Goal: Task Accomplishment & Management: Complete application form

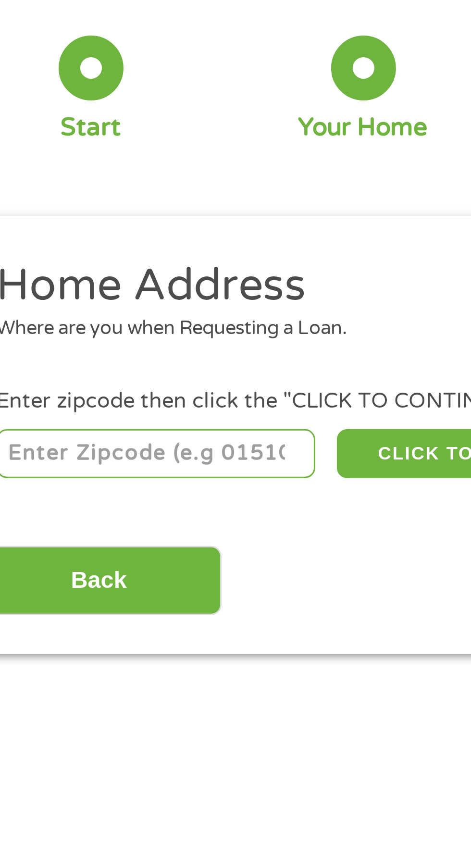
click at [93, 210] on input "number" at bounding box center [76, 213] width 107 height 16
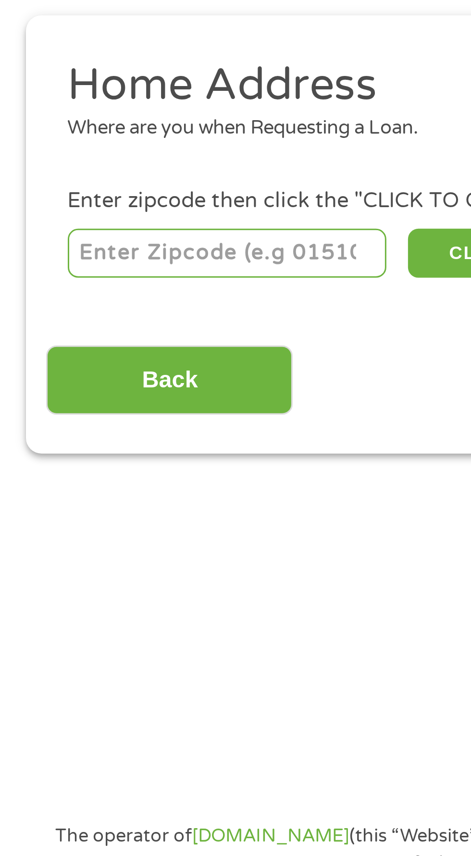
type input "78617"
select select "[US_STATE]"
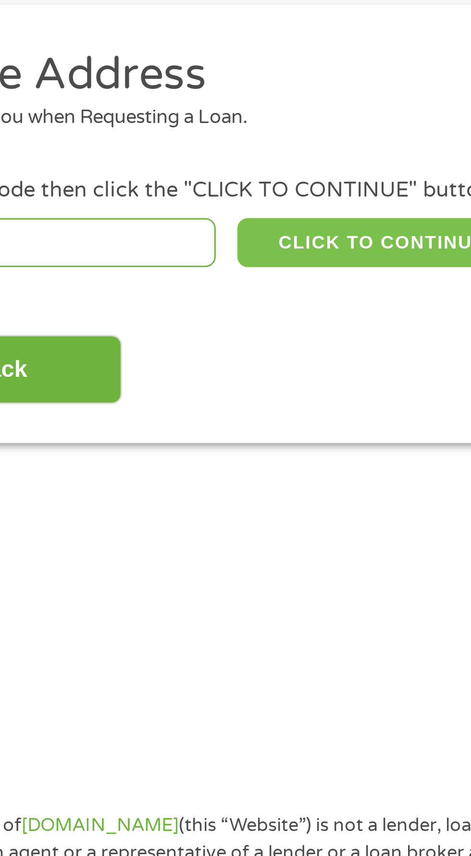
click at [179, 220] on button "CLICK TO CONTINUE" at bounding box center [182, 213] width 93 height 16
type input "78617"
type input "[PERSON_NAME]"
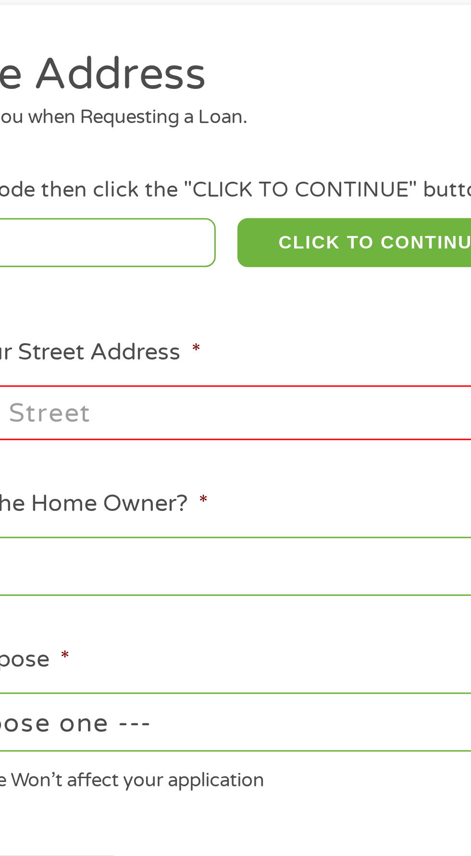
click at [145, 271] on input "Enter Your Street Address *" at bounding box center [126, 269] width 206 height 18
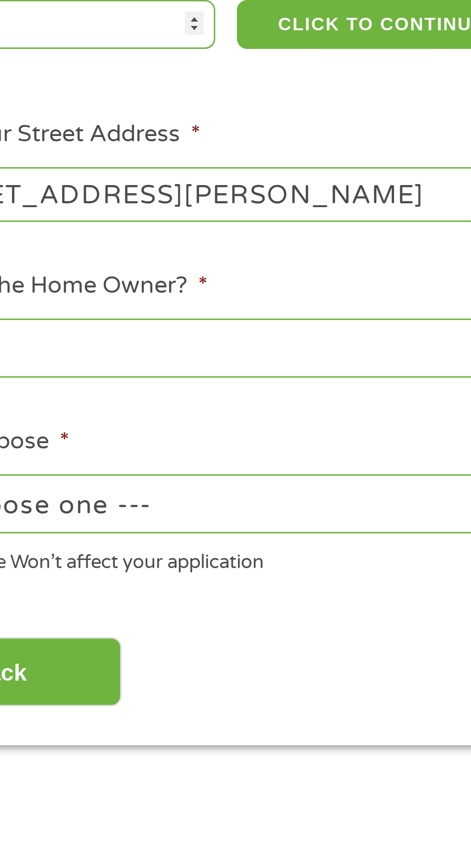
click at [182, 269] on input "[STREET_ADDRESS][PERSON_NAME]" at bounding box center [126, 269] width 206 height 18
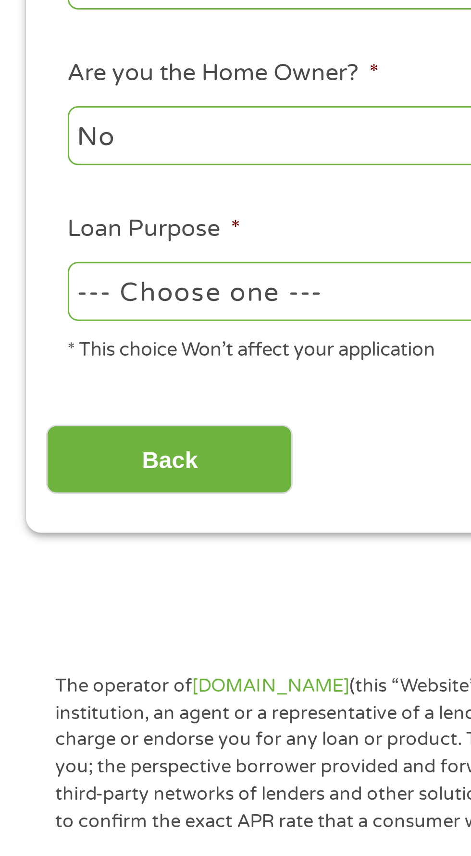
type input "[STREET_ADDRESS][PERSON_NAME]"
click at [109, 371] on select "--- Choose one --- Pay Bills Debt Consolidation Home Improvement Major Purchase…" at bounding box center [126, 373] width 206 height 20
select select "shorttermcash"
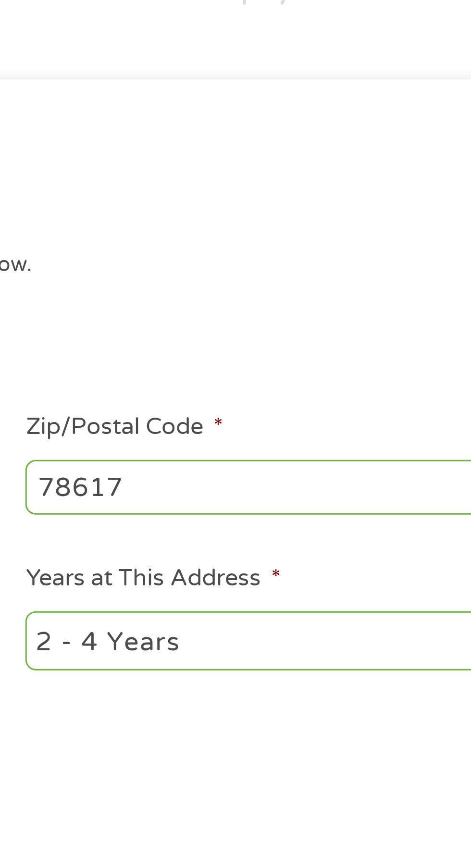
click at [327, 329] on select "1 Year or less 1 - 2 Years 2 - 4 Years Over 4 Years" at bounding box center [345, 321] width 206 height 20
select select "60months"
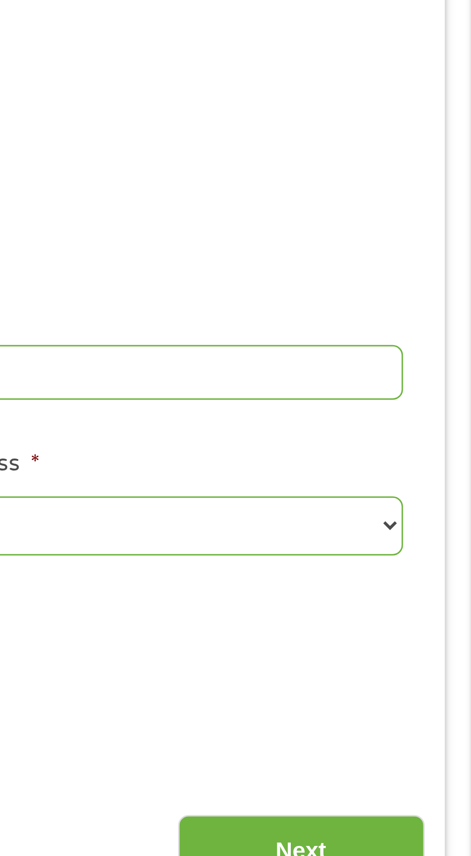
click at [431, 430] on input "Next" at bounding box center [414, 429] width 82 height 24
click at [437, 427] on input "Next" at bounding box center [414, 429] width 82 height 24
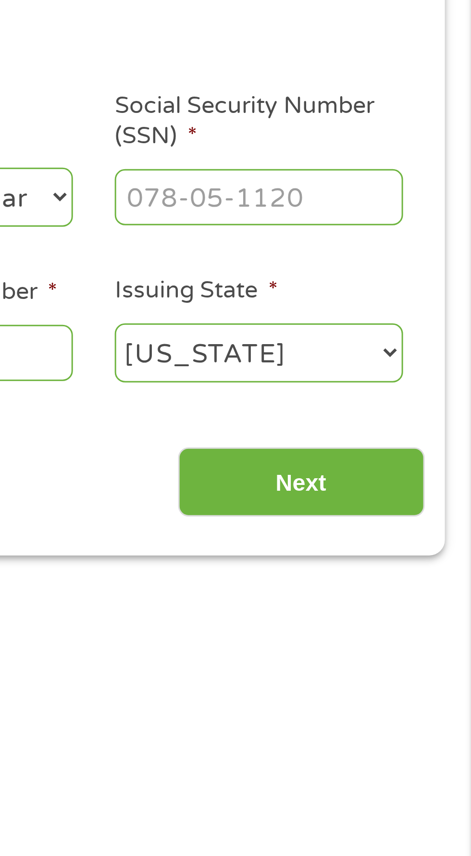
scroll to position [4, 4]
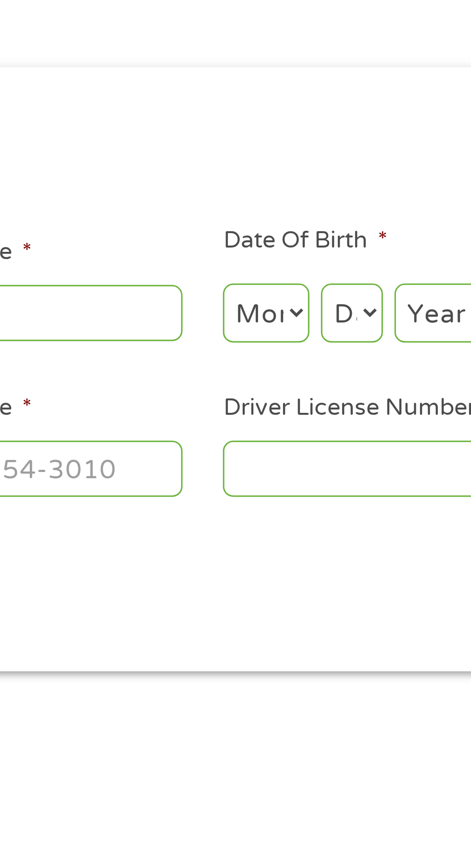
click at [284, 262] on input "Driver License Number *" at bounding box center [290, 263] width 96 height 18
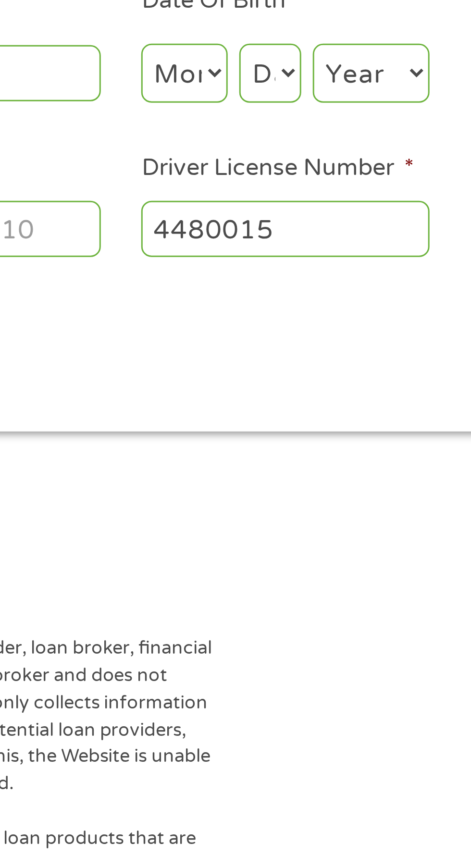
scroll to position [4, 0]
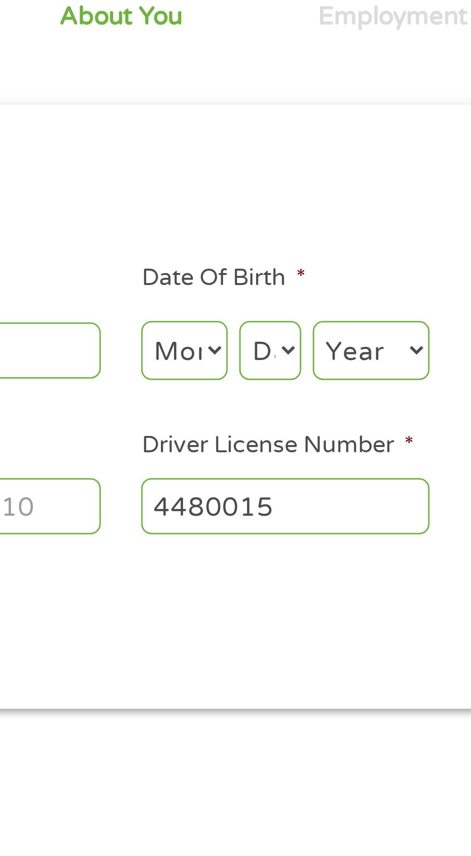
type input "4480015"
click at [250, 206] on select "Month 1 2 3 4 5 6 7 8 9 10 11 12" at bounding box center [256, 211] width 29 height 20
select select "8"
click at [286, 218] on select "Day 1 2 3 4 5 6 7 8 9 10 11 12 13 14 15 16 17 18 19 20 21 22 23 24 25 26 27 28 …" at bounding box center [285, 211] width 21 height 20
select select "4"
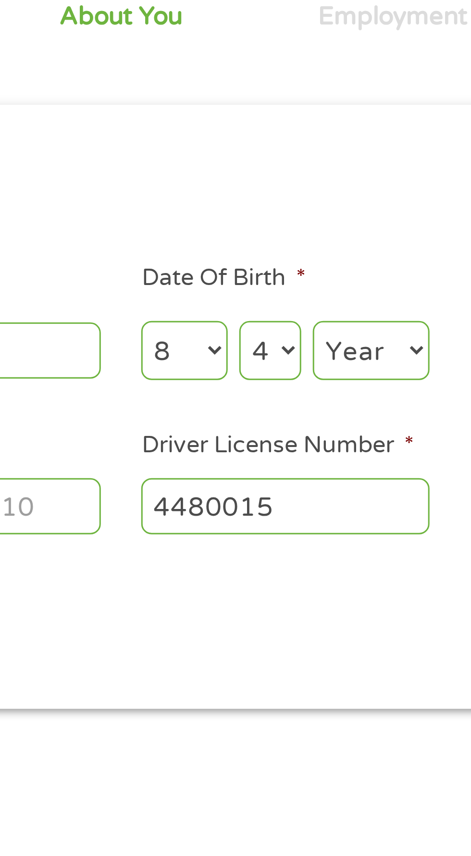
click at [320, 221] on select "Year [DATE] 2006 2005 2004 2003 2002 2001 2000 1999 1998 1997 1996 1995 1994 19…" at bounding box center [318, 211] width 39 height 20
select select "1975"
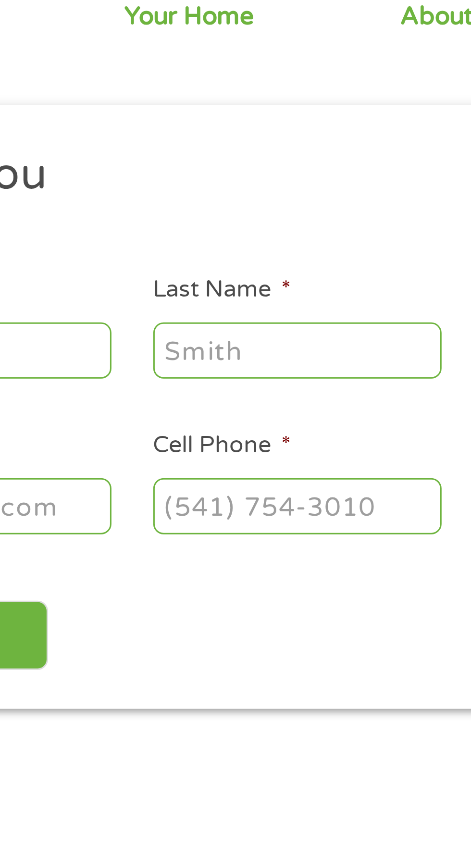
click at [185, 208] on input "Last Name *" at bounding box center [181, 211] width 96 height 18
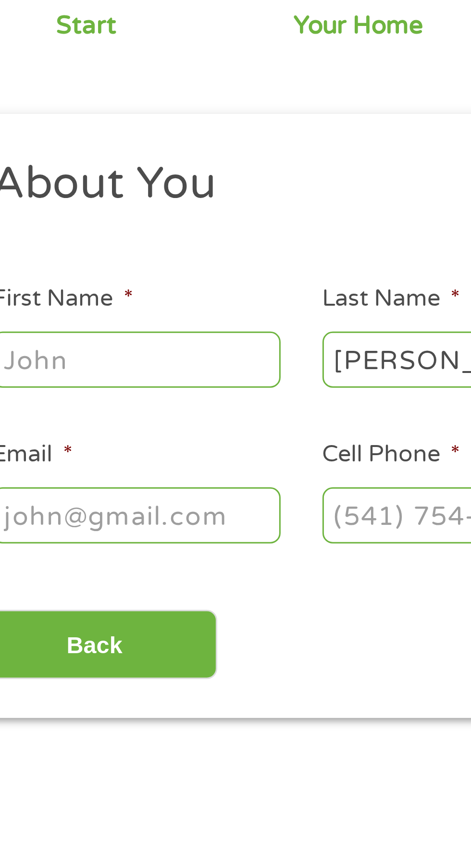
type input "[PERSON_NAME]"
click at [90, 207] on input "First Name *" at bounding box center [71, 211] width 96 height 18
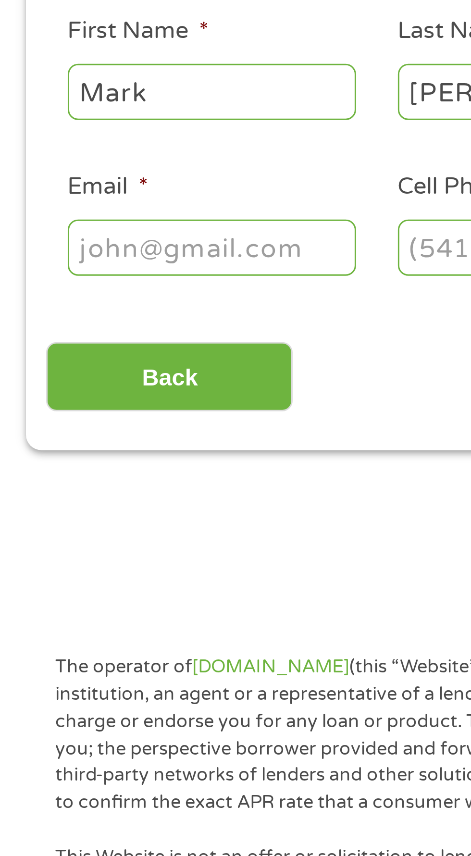
type input "Mark"
click at [93, 265] on input "Email *" at bounding box center [71, 263] width 96 height 18
type input "[EMAIL_ADDRESS][DOMAIN_NAME]"
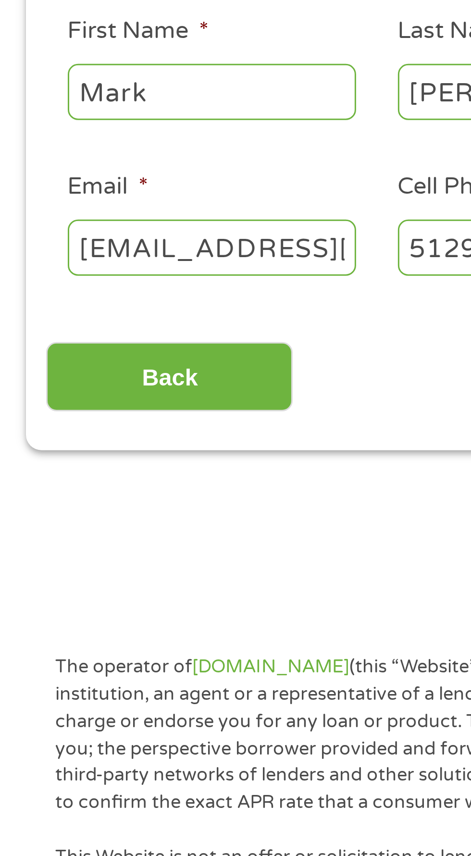
type input "[PHONE_NUMBER]"
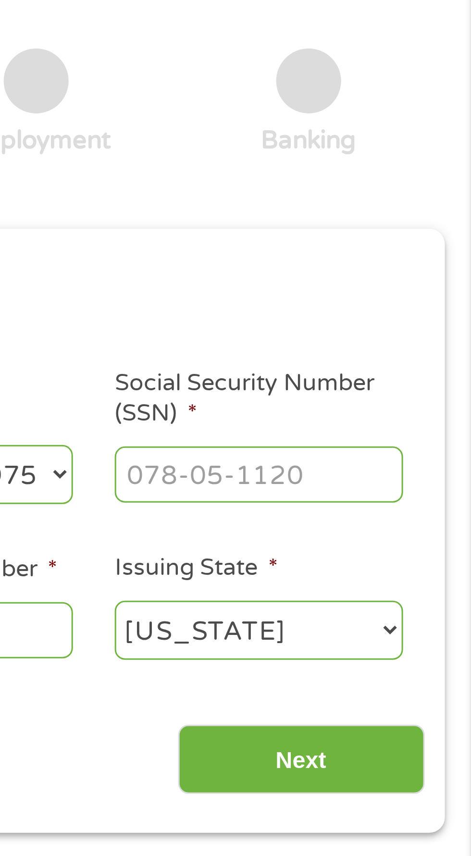
click at [379, 208] on input "Social Security Number (SSN) *" at bounding box center [400, 211] width 96 height 18
type input "459-33-1621"
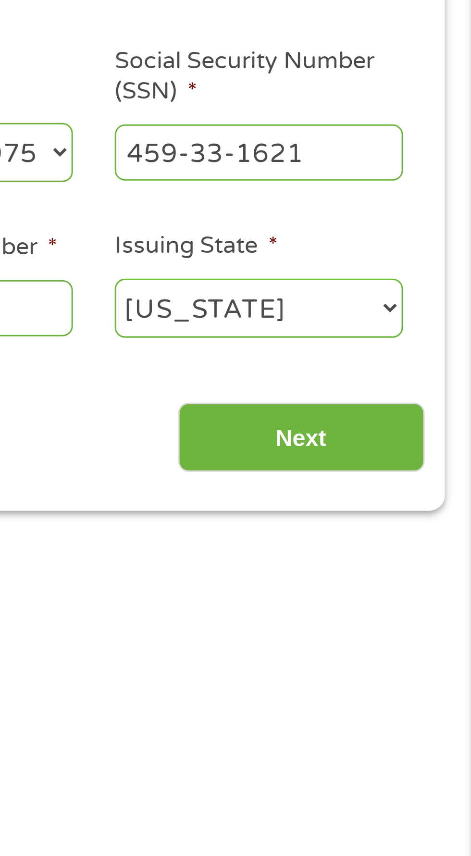
click at [413, 313] on input "Next" at bounding box center [414, 307] width 82 height 24
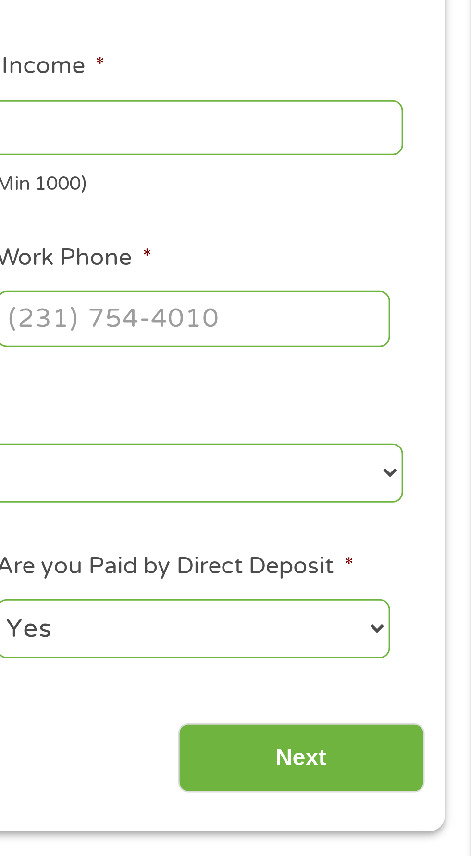
scroll to position [4, 4]
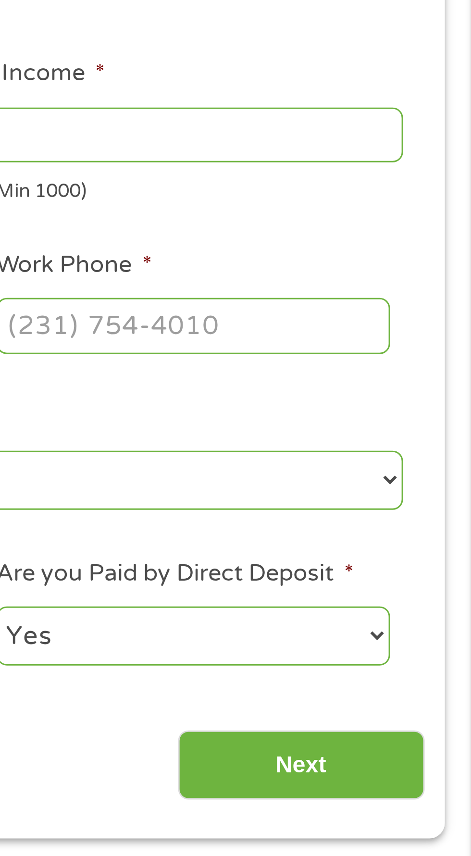
click at [366, 354] on label "Are you Paid by Direct Deposit *" at bounding box center [372, 350] width 119 height 10
click at [366, 360] on select "Yes No" at bounding box center [378, 370] width 131 height 20
click at [366, 354] on label "Are you Paid by Direct Deposit *" at bounding box center [372, 350] width 119 height 10
click at [366, 360] on select "Yes No" at bounding box center [378, 370] width 131 height 20
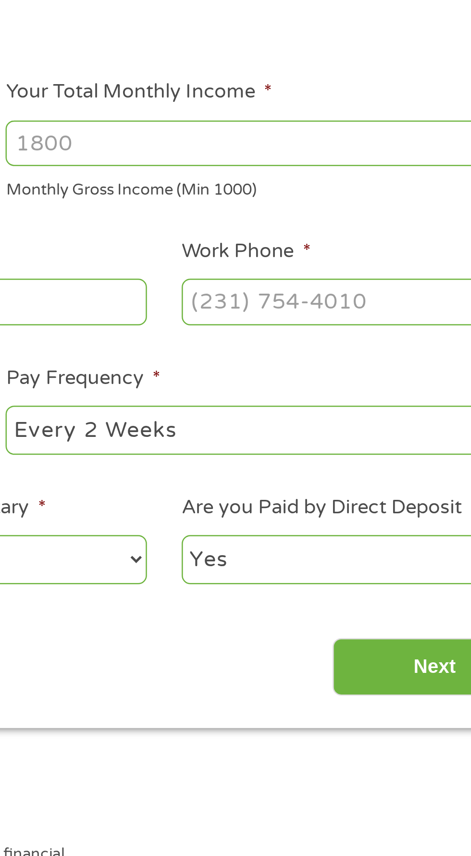
scroll to position [4, 0]
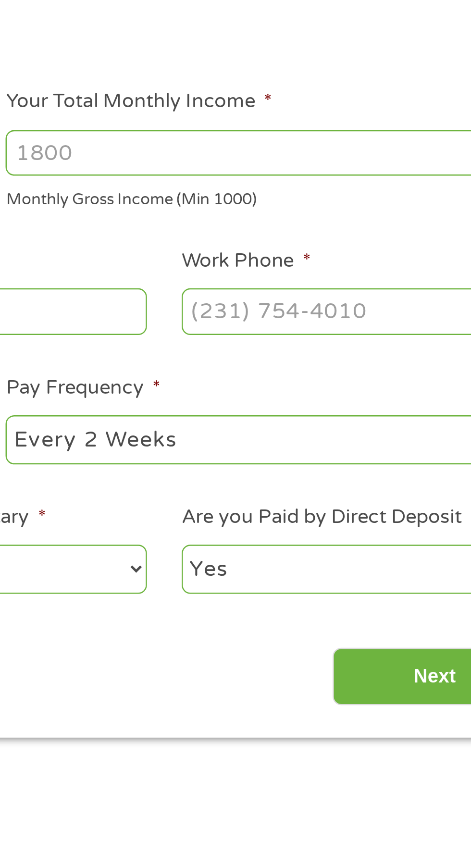
click at [400, 416] on input "Next" at bounding box center [414, 414] width 82 height 24
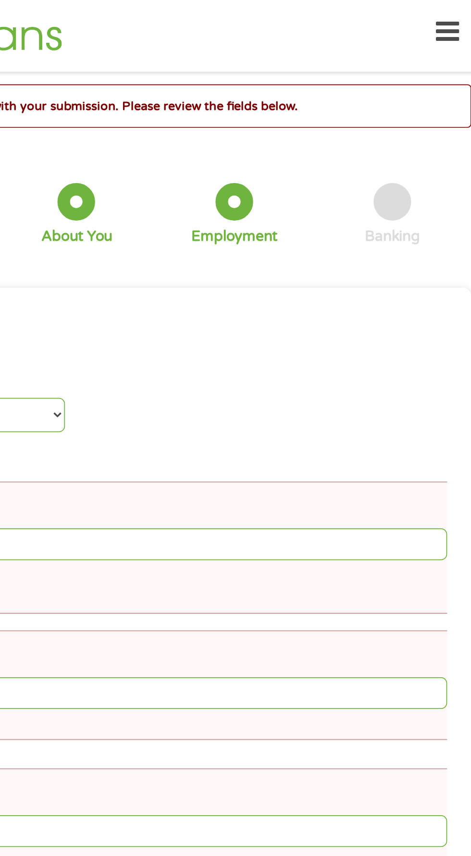
scroll to position [0, 0]
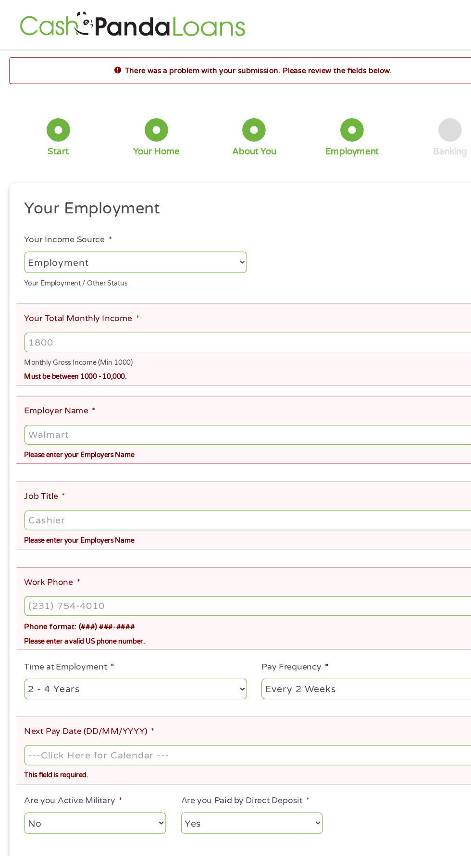
click at [229, 318] on input "Your Total Monthly Income *" at bounding box center [236, 317] width 426 height 18
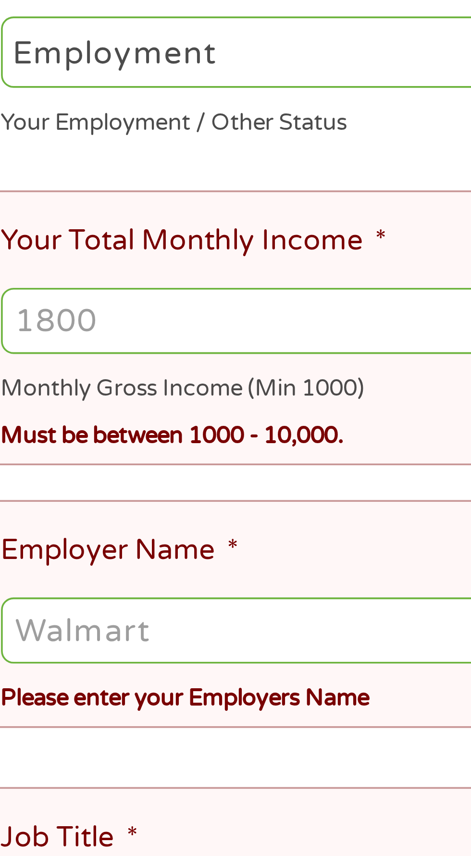
click at [107, 321] on input "Your Total Monthly Income *" at bounding box center [236, 317] width 426 height 18
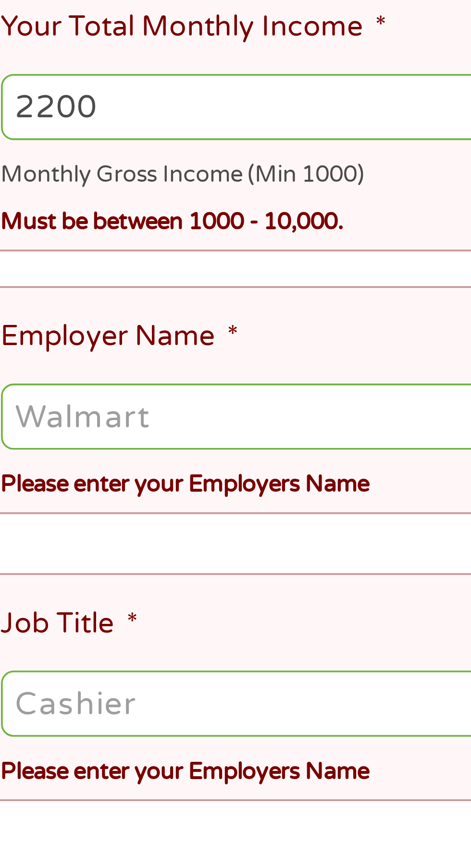
type input "2200"
click at [89, 404] on input "Employer Name *" at bounding box center [236, 403] width 426 height 18
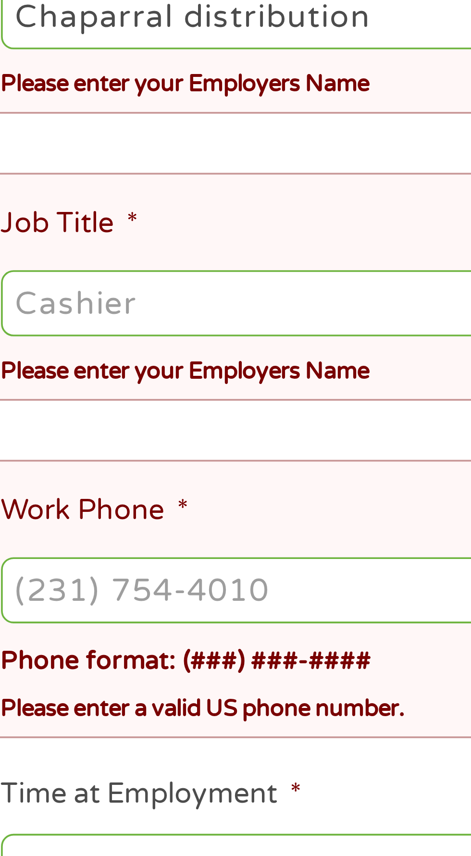
type input "Chaparral distribution"
click at [123, 434] on ul "Your Employment Your Income Source * --- Choose one --- Employment [DEMOGRAPHIC…" at bounding box center [235, 482] width 440 height 597
click at [117, 436] on ul "Your Employment Your Income Source * --- Choose one --- Employment [DEMOGRAPHIC…" at bounding box center [235, 482] width 440 height 597
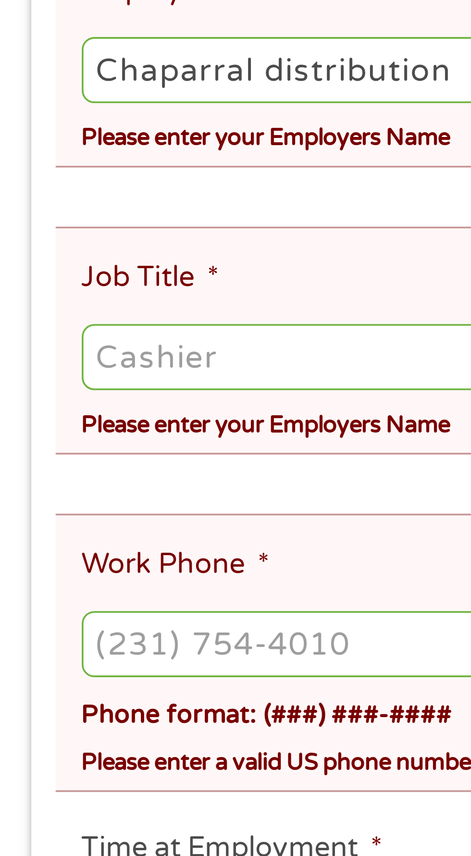
click at [89, 474] on input "Job Title *" at bounding box center [236, 482] width 426 height 18
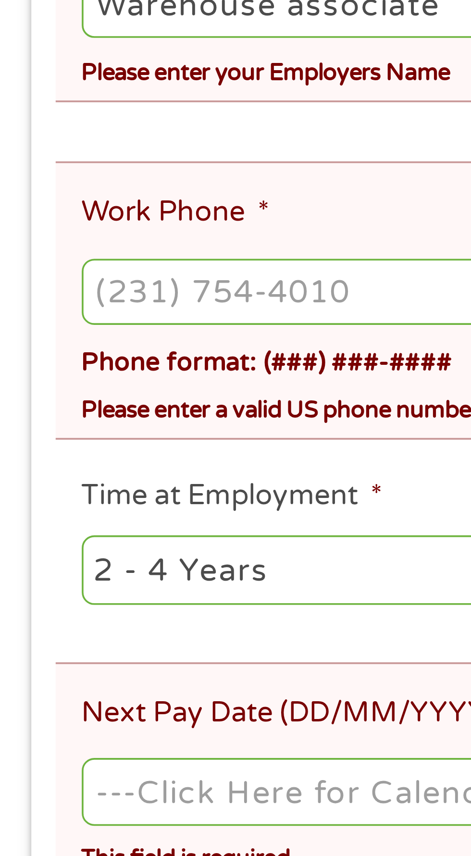
type input "Warehouse associate"
click at [99, 552] on input "Work Phone *" at bounding box center [236, 561] width 426 height 18
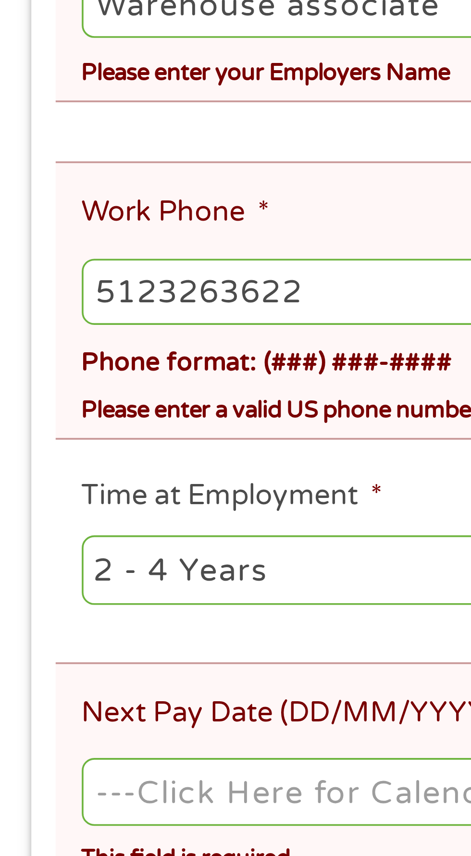
type input "[PHONE_NUMBER]"
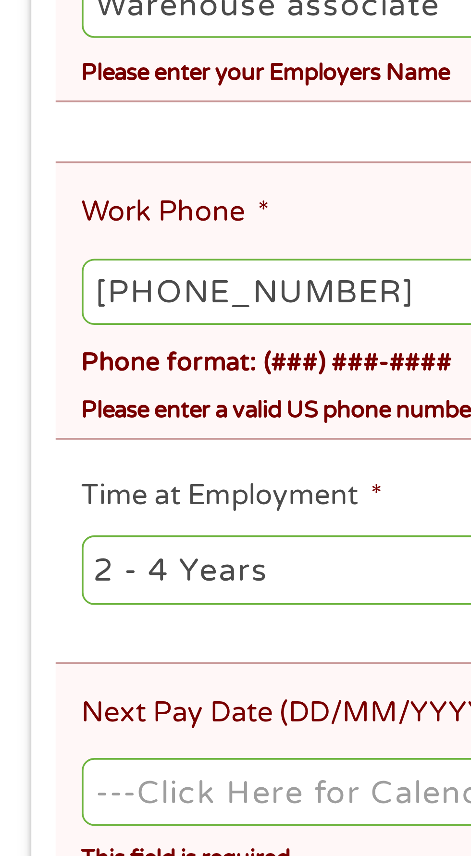
click at [70, 634] on select "--- Choose one --- 1 Year or less 1 - 2 Years 2 - 4 Years Over 4 Years" at bounding box center [126, 639] width 206 height 20
select select "24months"
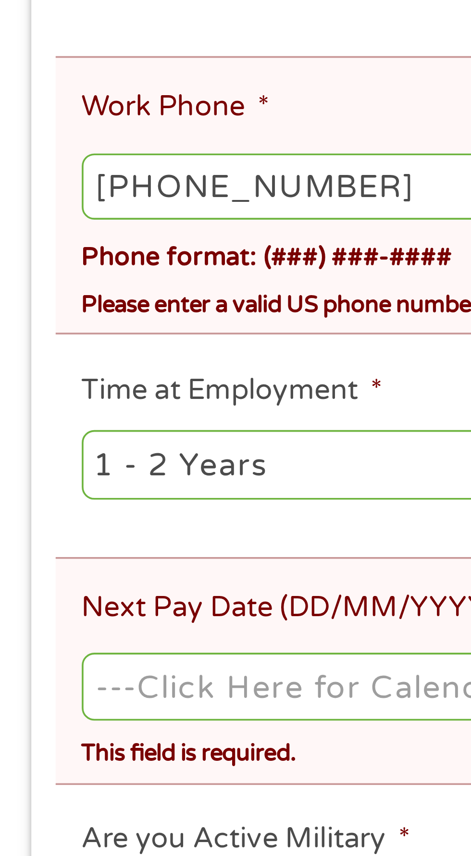
click at [96, 690] on input "Next Pay Date (DD/MM/YYYY) *" at bounding box center [236, 699] width 426 height 18
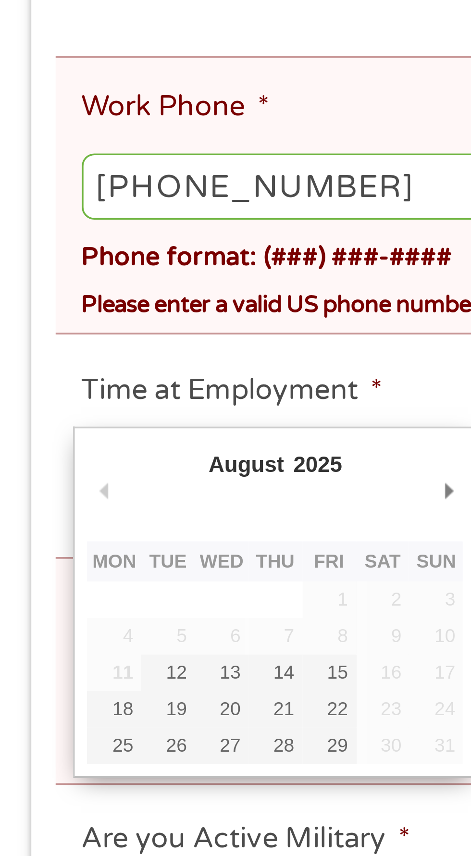
type input "[DATE]"
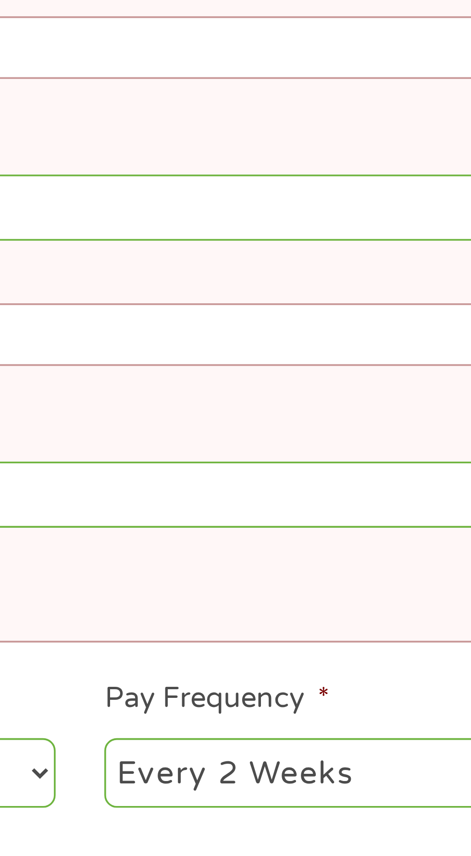
click at [306, 629] on select "--- Choose one --- Every 2 Weeks Every Week Monthly Semi-Monthly" at bounding box center [345, 639] width 206 height 20
select select "semimonthly"
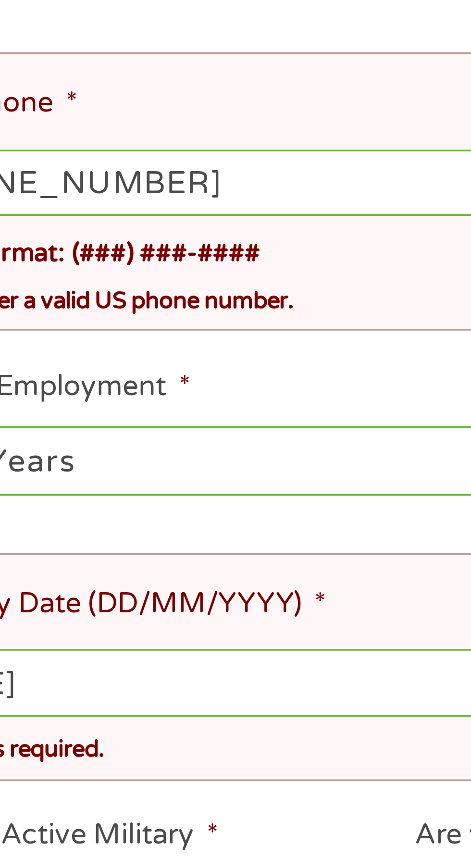
click at [109, 692] on input "[DATE]" at bounding box center [236, 699] width 426 height 18
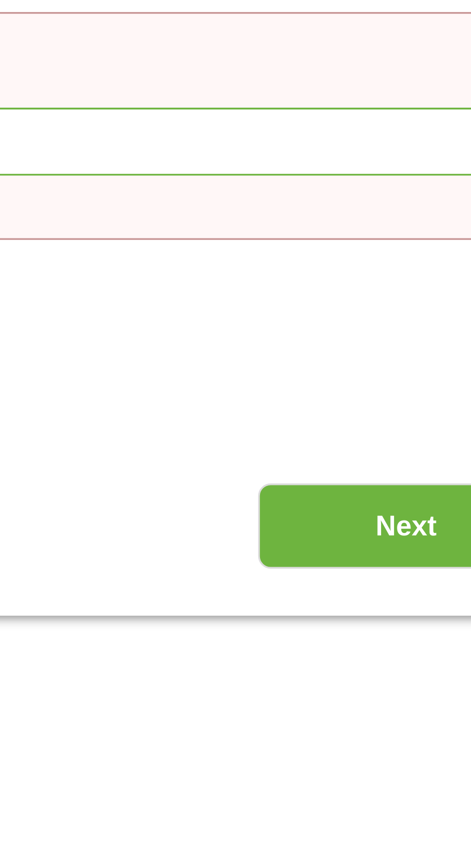
click at [410, 794] on input "Next" at bounding box center [414, 806] width 82 height 24
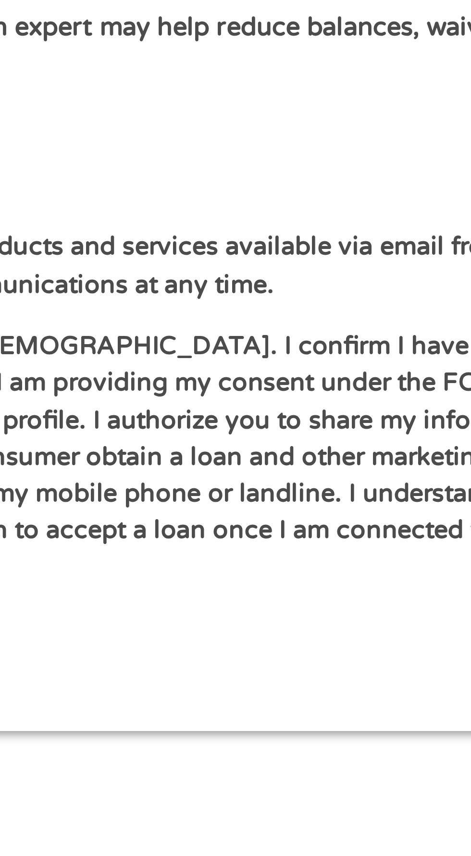
scroll to position [86, 0]
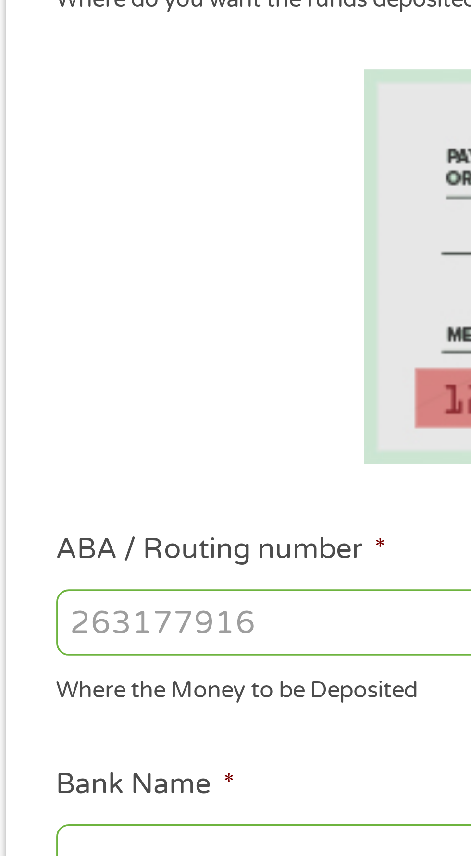
click at [97, 252] on input "ABA / Routing number *" at bounding box center [126, 257] width 206 height 18
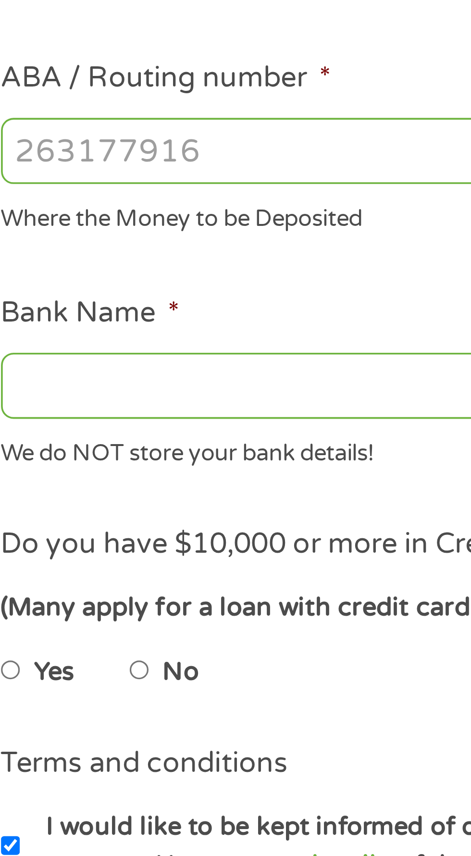
click at [111, 317] on input "Bank Name *" at bounding box center [126, 322] width 206 height 18
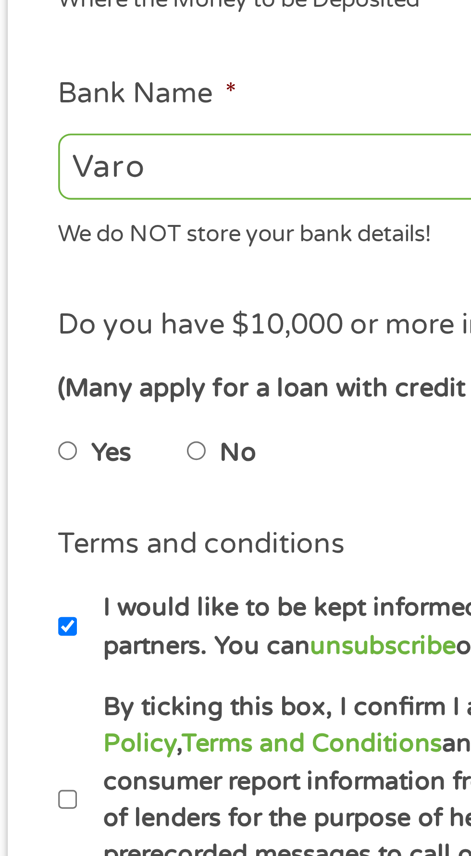
click at [94, 319] on input "Varo" at bounding box center [126, 322] width 206 height 18
type input "V"
type input "Experian"
click at [101, 344] on div "We do NOT store your bank details!" at bounding box center [126, 339] width 206 height 13
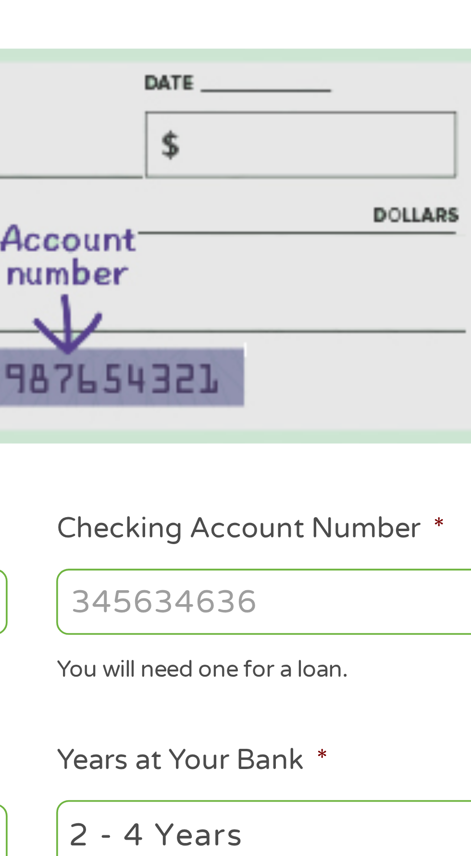
click at [312, 258] on input "Checking Account Number *" at bounding box center [345, 257] width 206 height 18
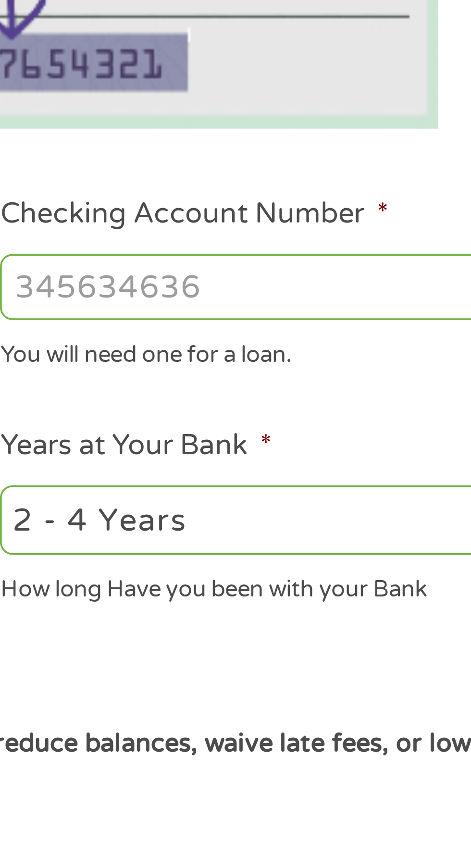
type input "5"
click at [307, 261] on input "Checking Account Number *" at bounding box center [345, 257] width 206 height 18
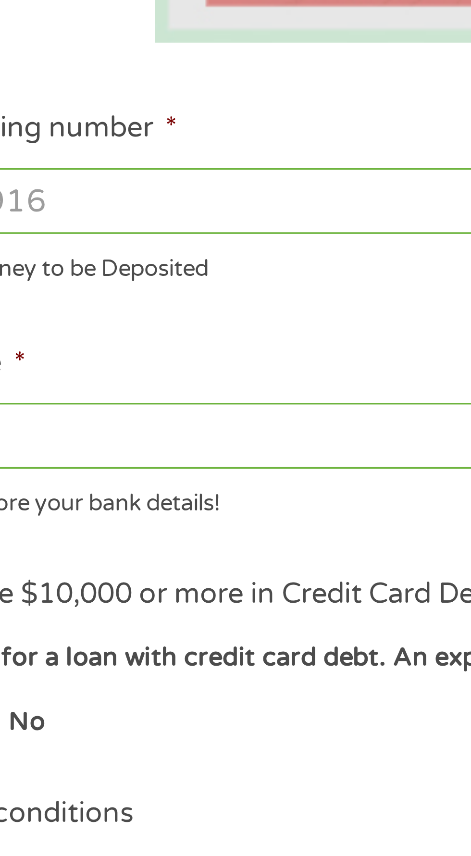
scroll to position [73, 0]
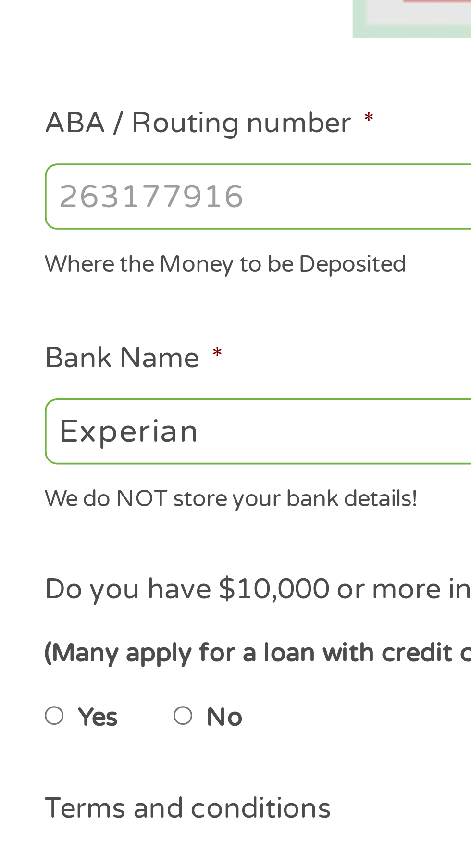
type input "[CREDIT_CARD_NUMBER]"
click at [105, 267] on input "ABA / Routing number *" at bounding box center [126, 270] width 206 height 18
type input "026073150"
type input "COMMUNITY FEDERAL SAVINGS BANK"
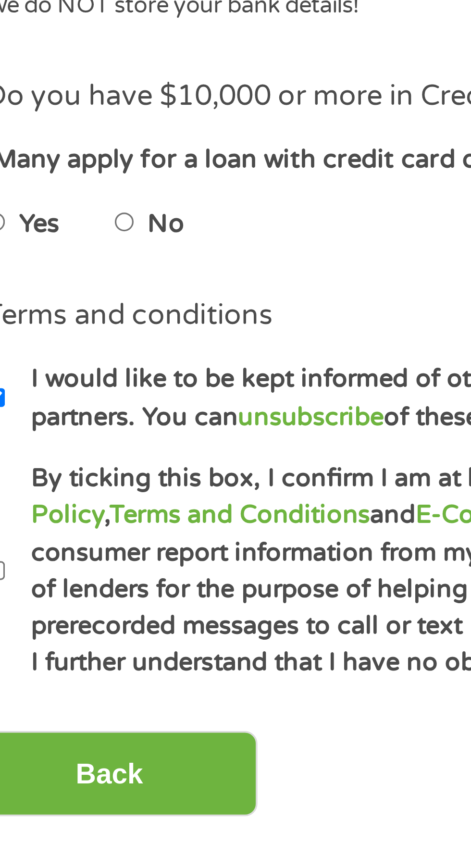
type input "026073150"
click at [72, 411] on label "No" at bounding box center [72, 414] width 10 height 11
click at [64, 411] on input "No" at bounding box center [61, 414] width 6 height 15
radio input "true"
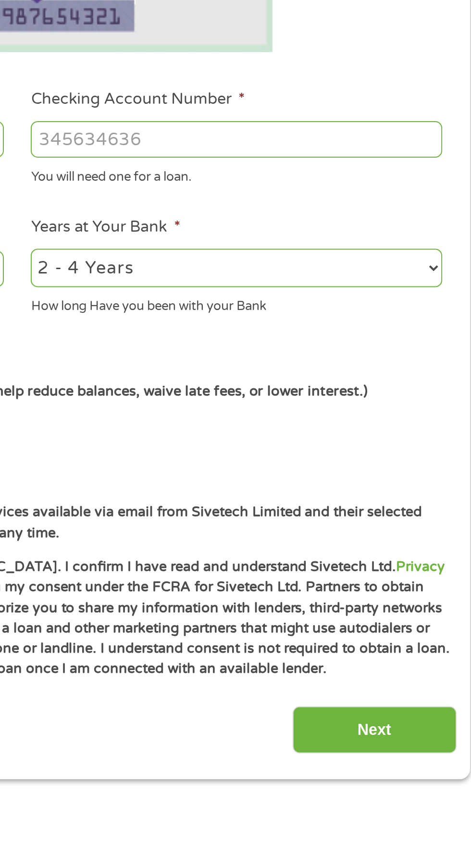
click at [409, 576] on input "Next" at bounding box center [414, 567] width 82 height 24
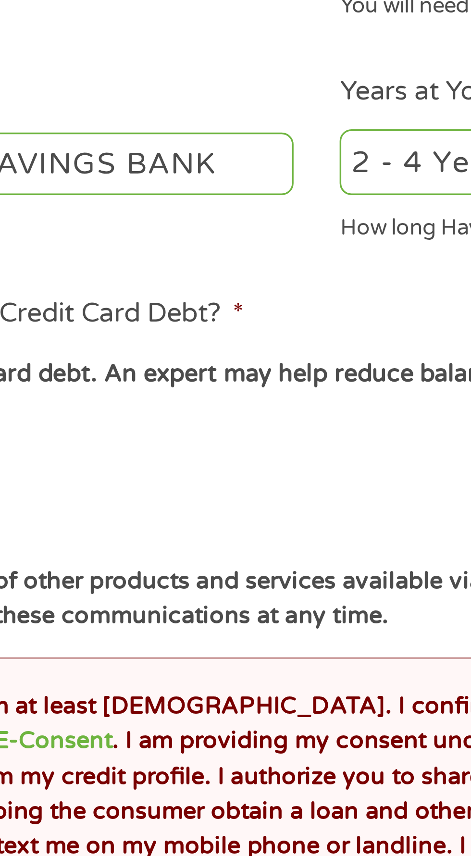
scroll to position [4, 0]
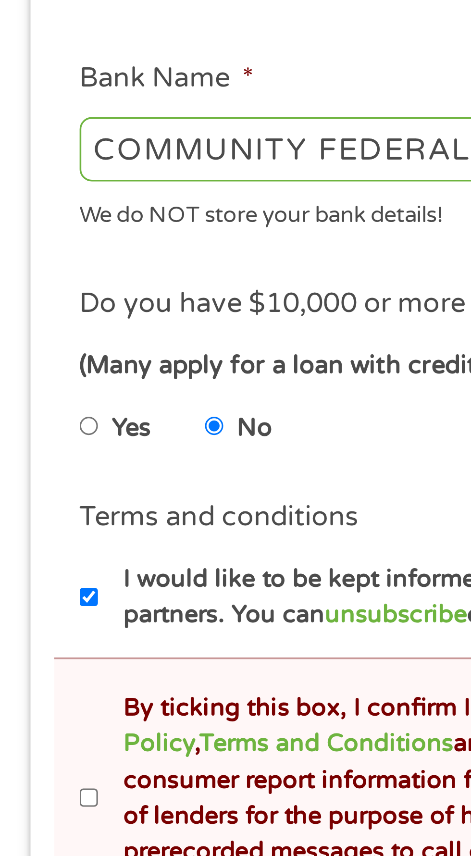
click at [26, 625] on input "By ticking this box, I confirm I am at least [DEMOGRAPHIC_DATA]. I confirm I ha…" at bounding box center [26, 623] width 6 height 15
checkbox input "true"
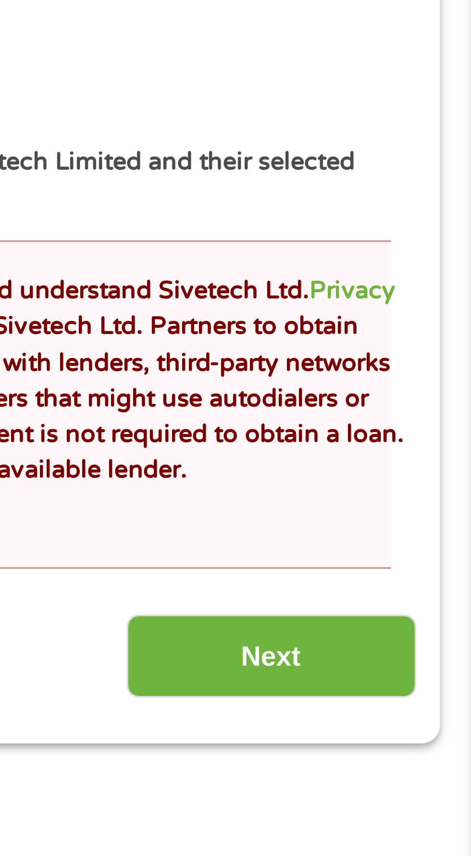
click at [425, 697] on input "Next" at bounding box center [414, 702] width 82 height 24
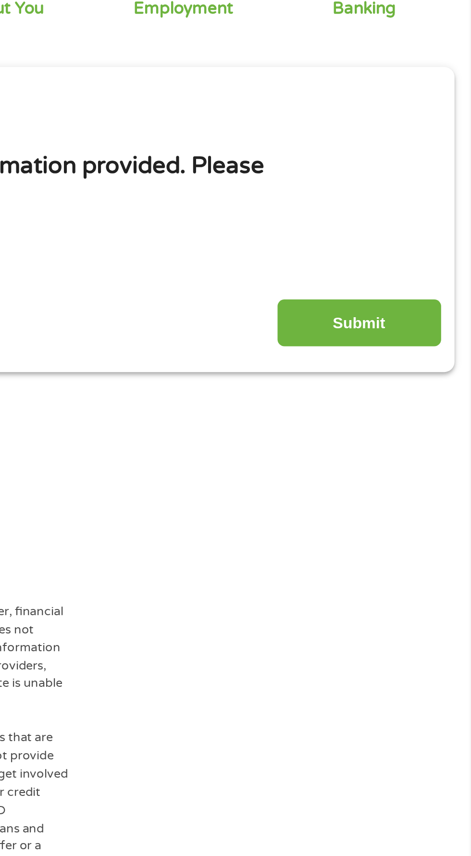
scroll to position [0, 0]
click at [419, 262] on input "Submit" at bounding box center [414, 262] width 82 height 24
